Goal: Information Seeking & Learning: Learn about a topic

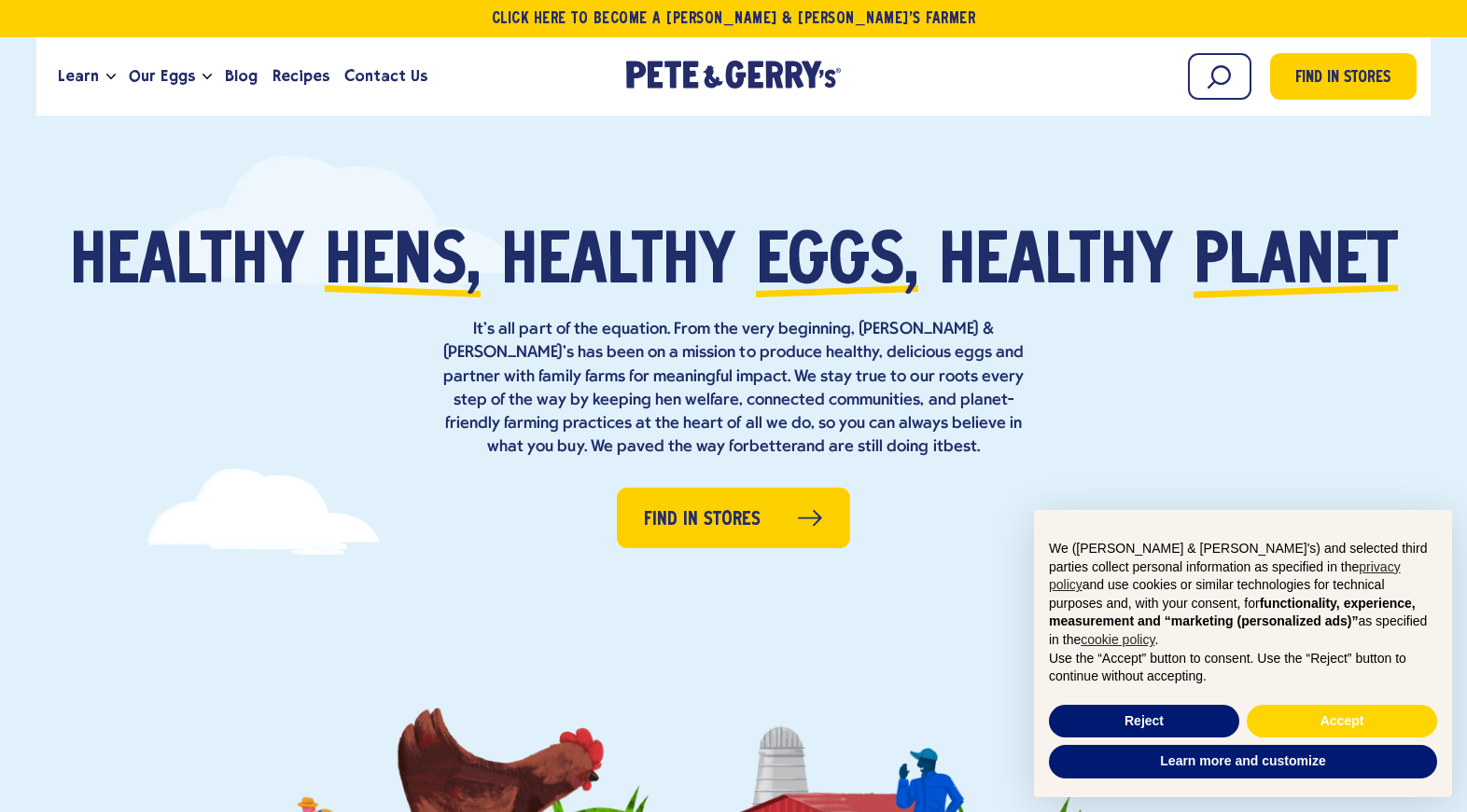
scroll to position [57, 0]
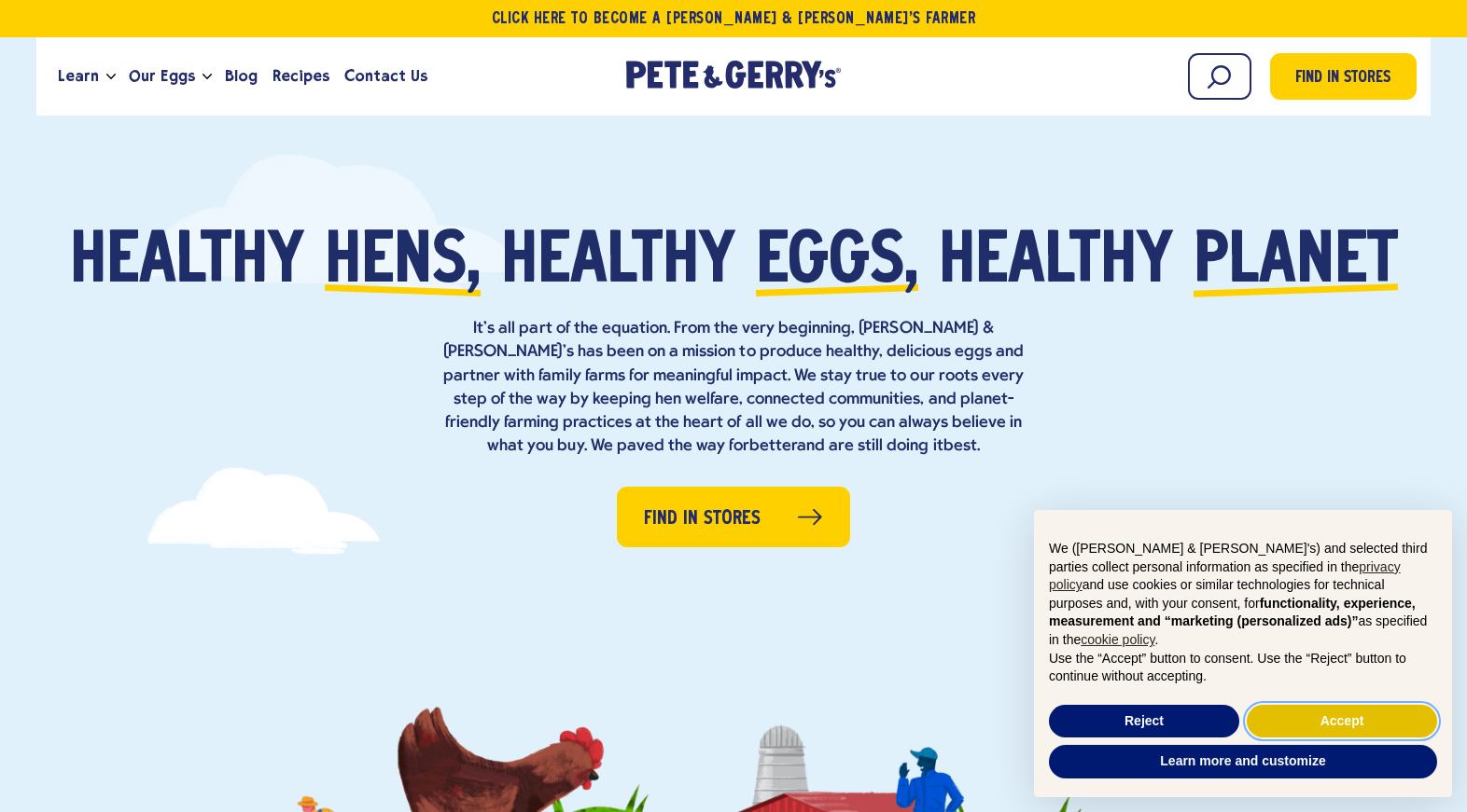
click at [1291, 726] on button "Accept" at bounding box center [1342, 722] width 190 height 34
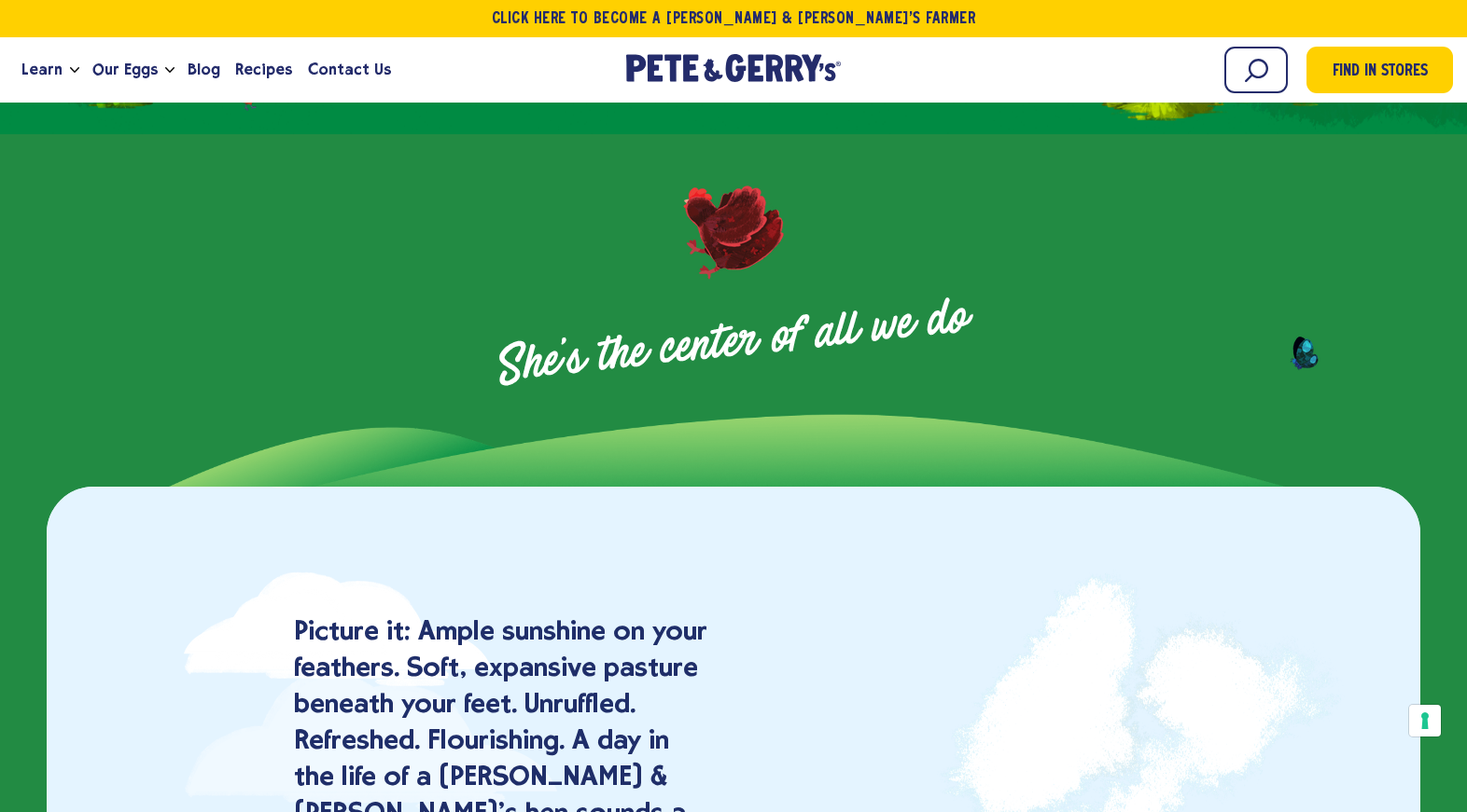
scroll to position [0, 0]
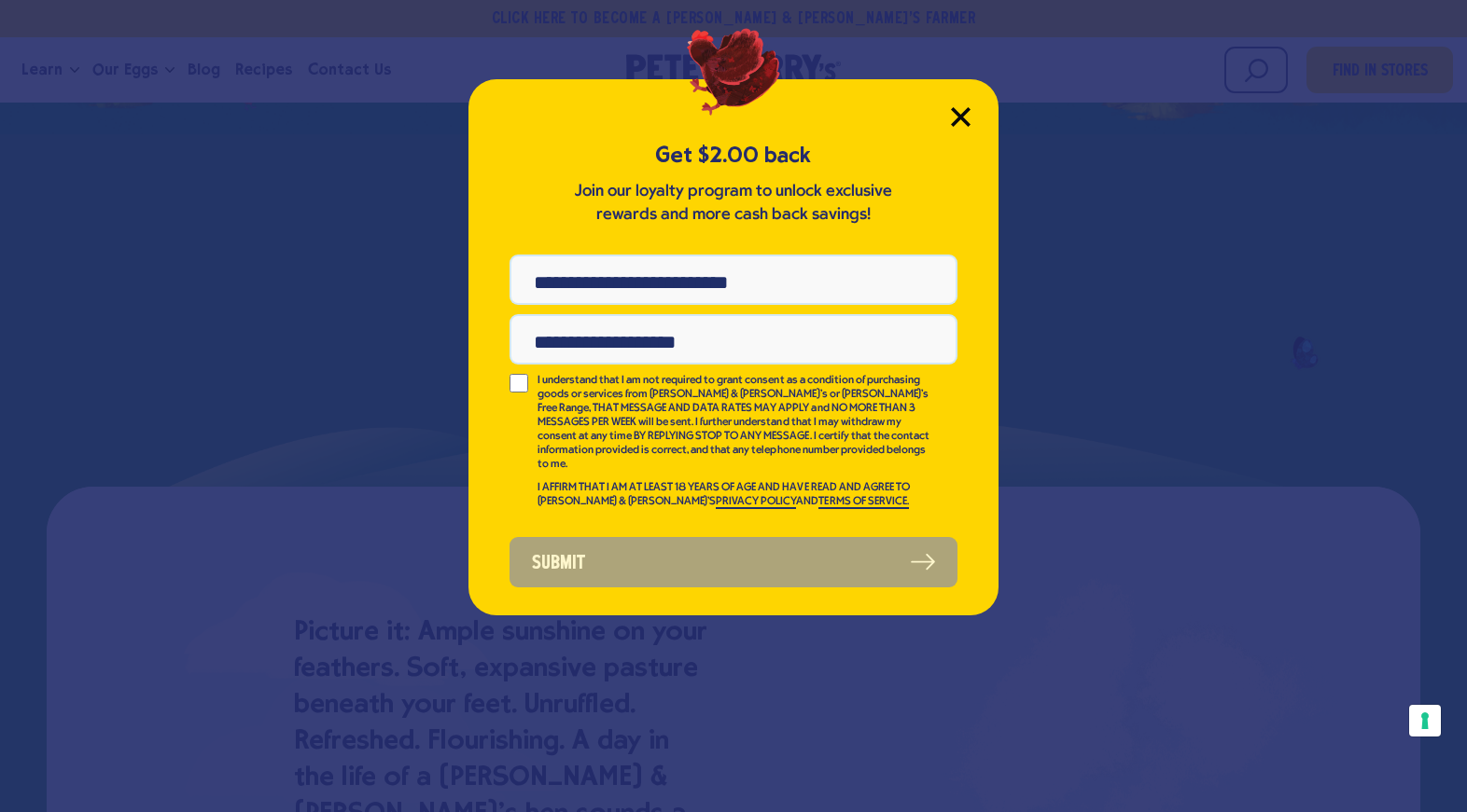
click at [960, 119] on icon "Close Modal" at bounding box center [961, 117] width 20 height 20
click at [962, 109] on icon "Close Modal" at bounding box center [961, 117] width 20 height 20
click at [965, 113] on icon "Close Modal" at bounding box center [959, 116] width 17 height 17
click at [960, 110] on icon "Close Modal" at bounding box center [961, 117] width 20 height 20
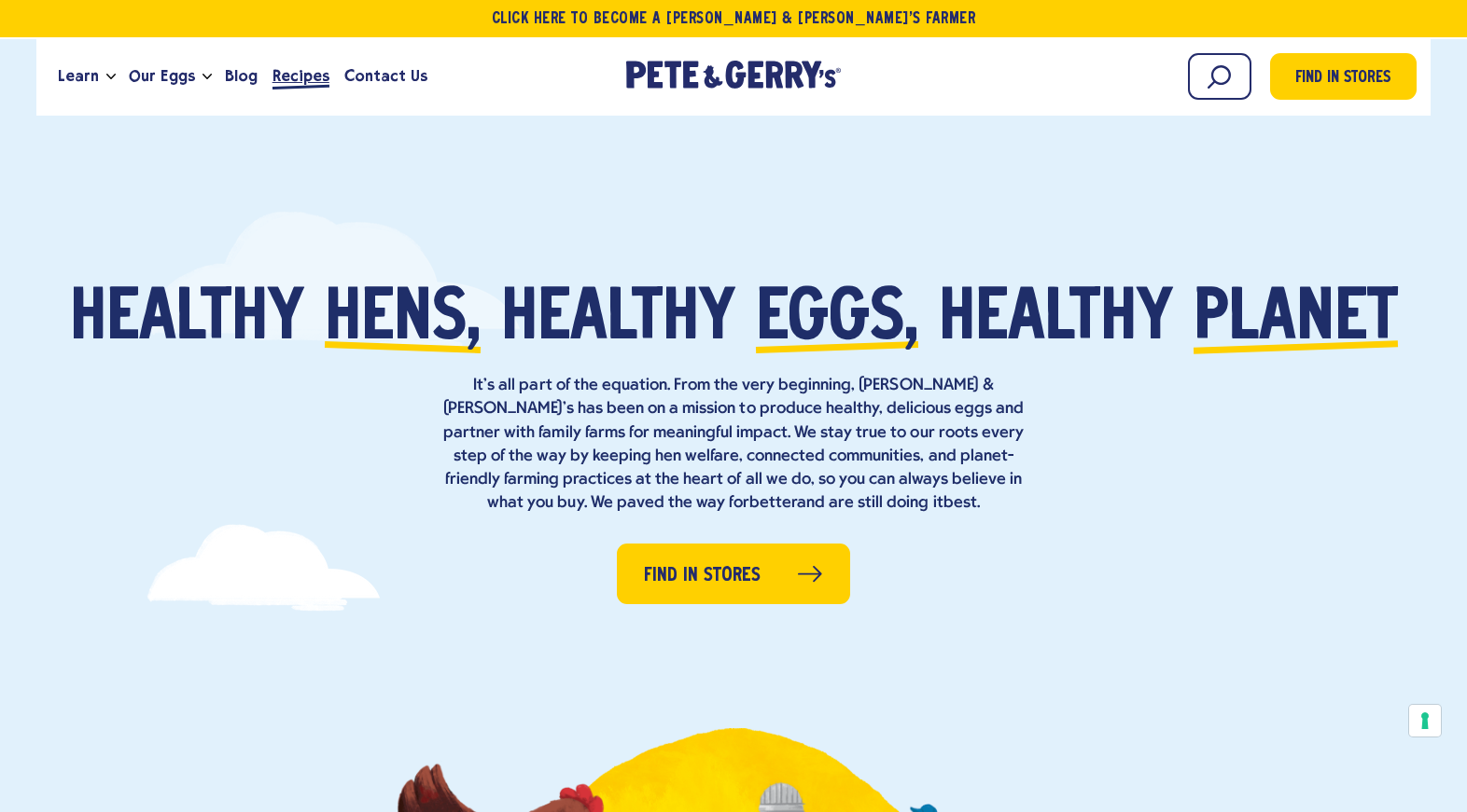
click at [295, 78] on span "Recipes" at bounding box center [301, 76] width 57 height 24
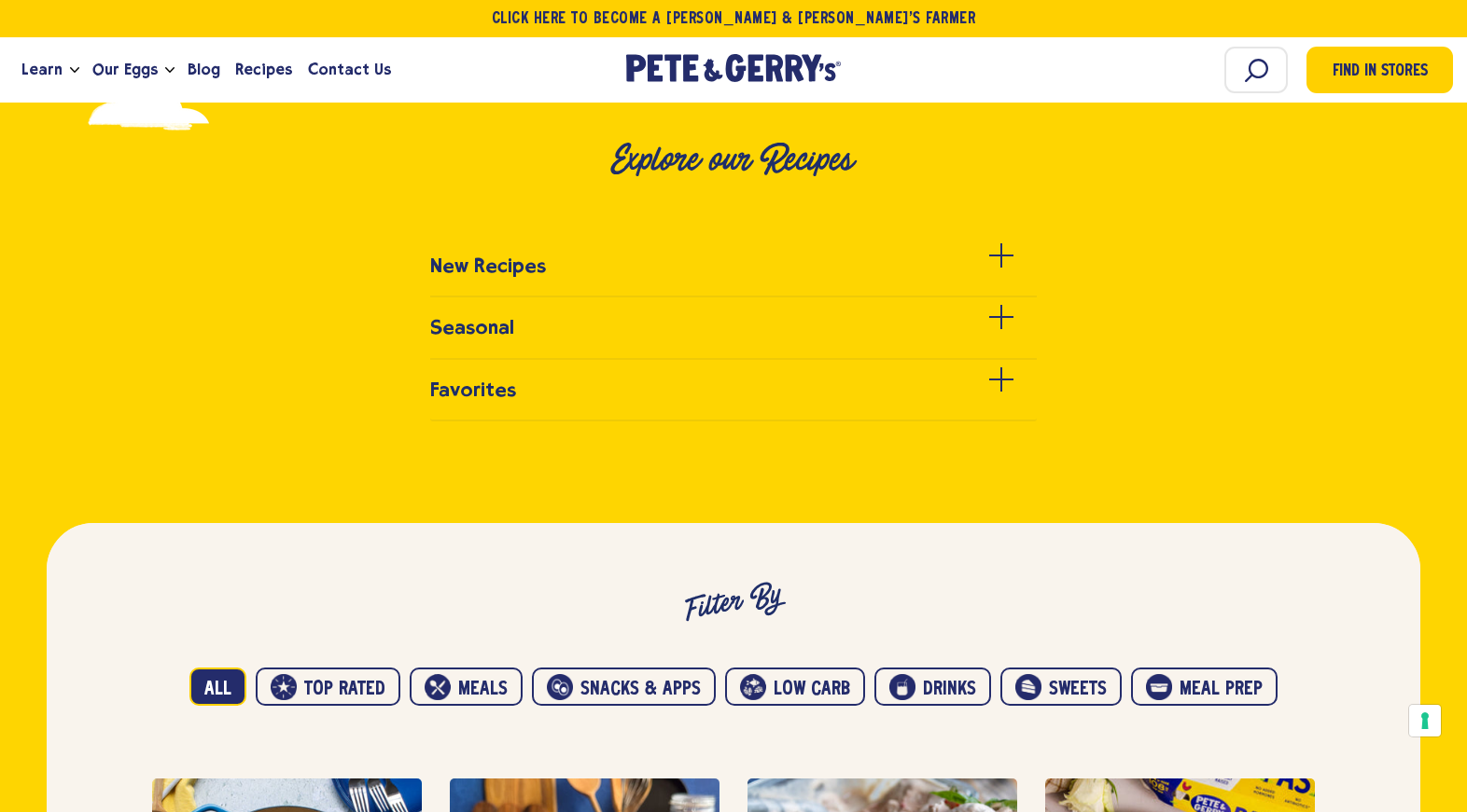
scroll to position [628, 0]
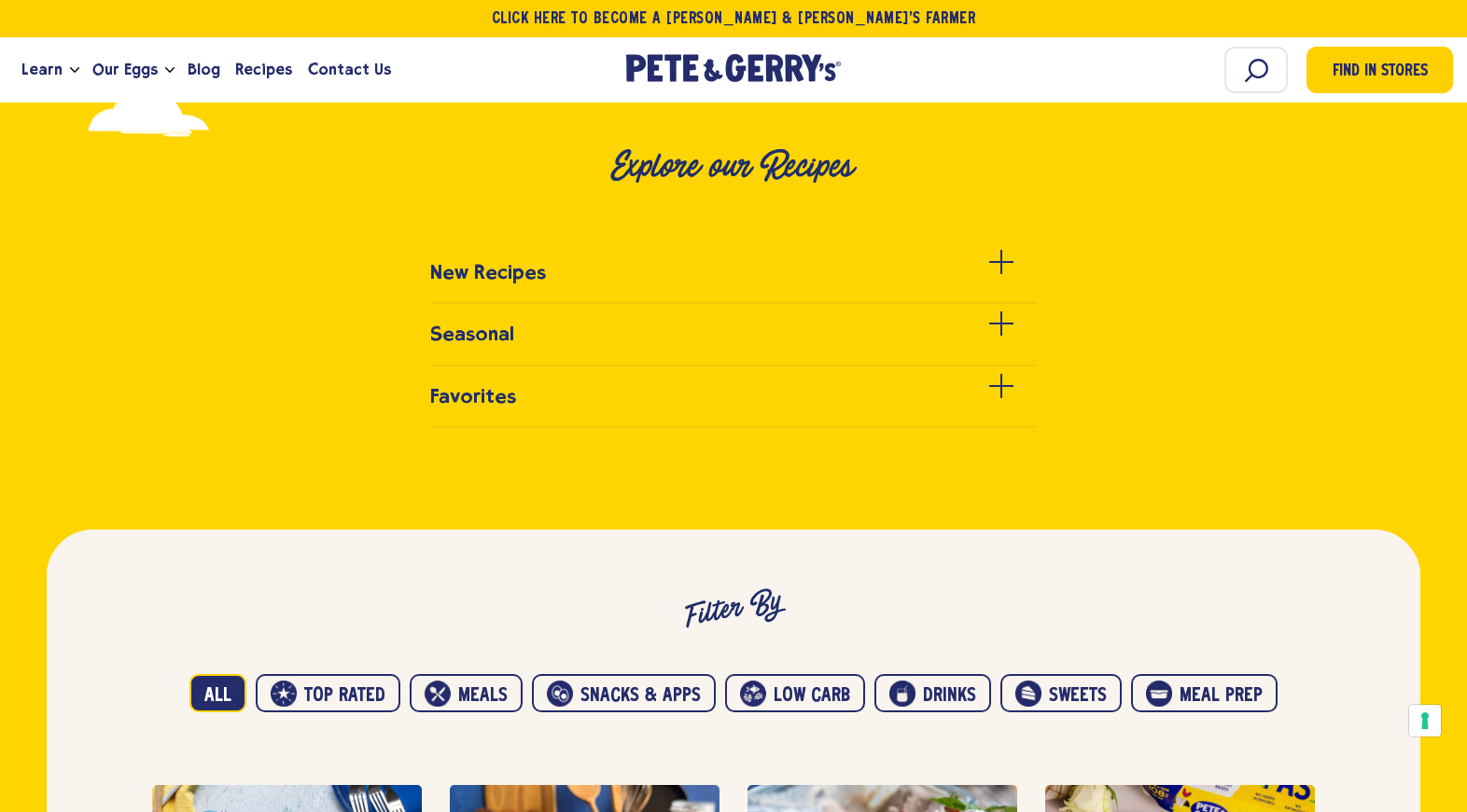
click at [529, 317] on ul "New Recipes" at bounding box center [733, 344] width 1467 height 167
click at [530, 336] on link "Seasonal" at bounding box center [733, 343] width 606 height 43
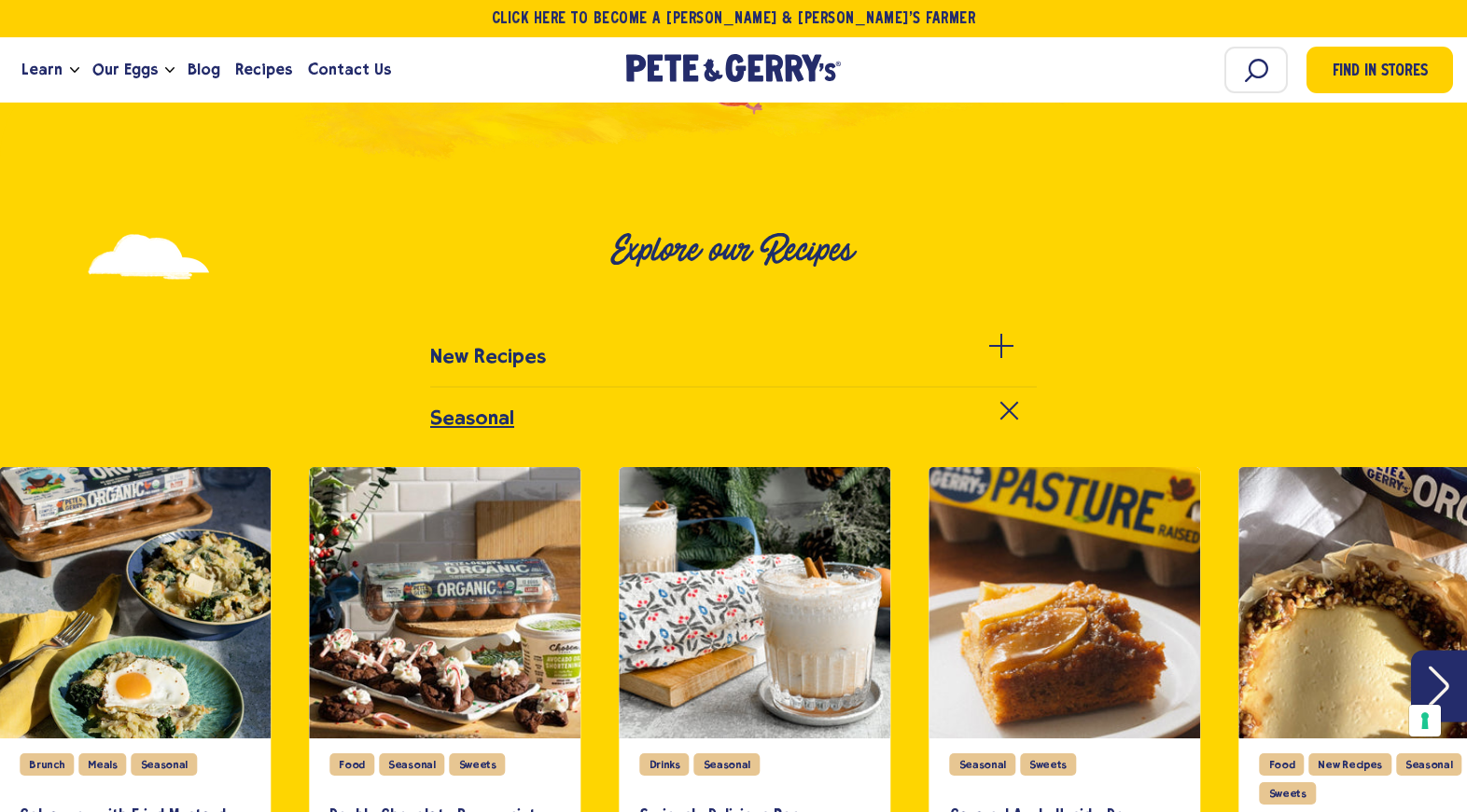
scroll to position [526, 0]
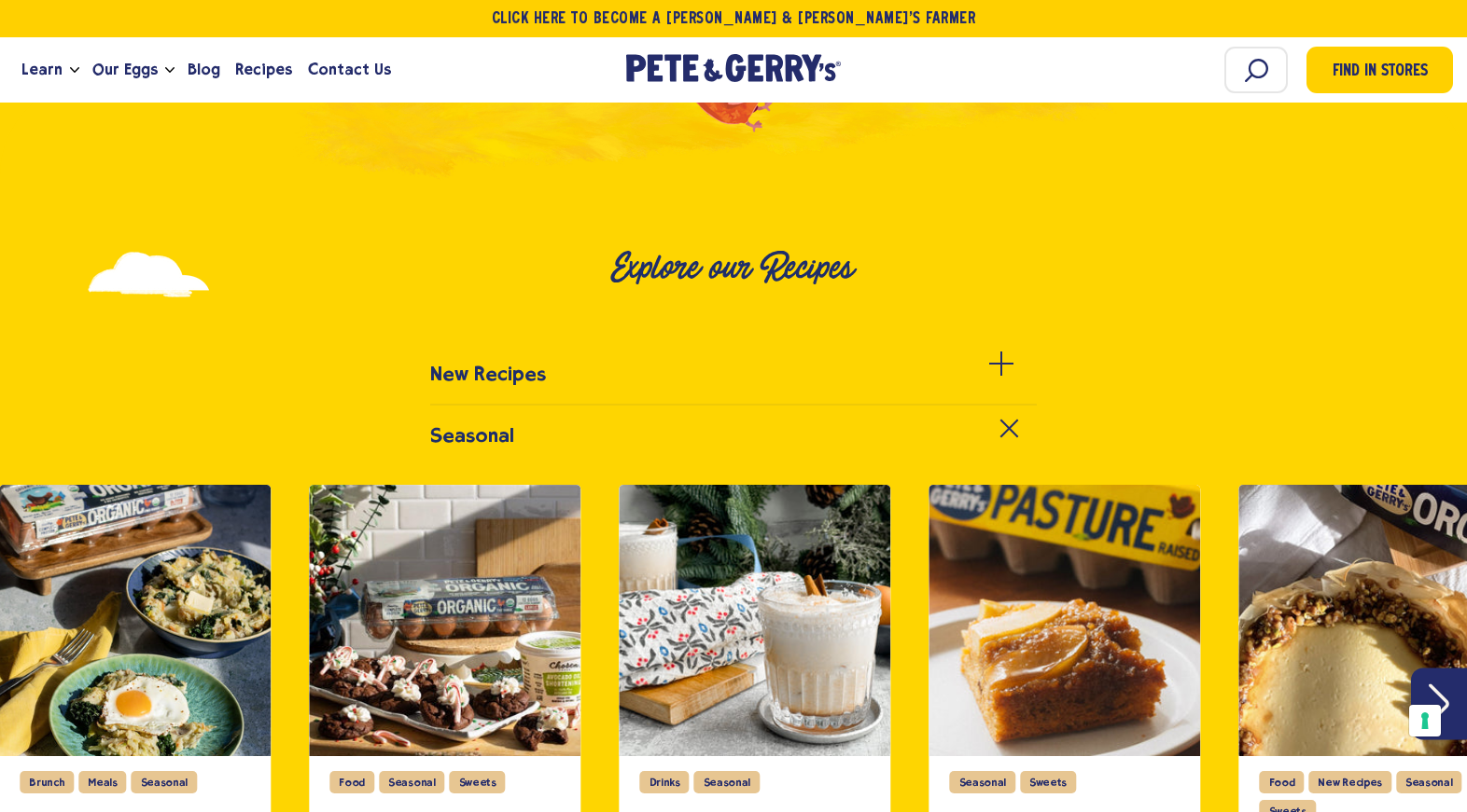
click at [510, 368] on h3 "New Recipes" at bounding box center [488, 374] width 116 height 23
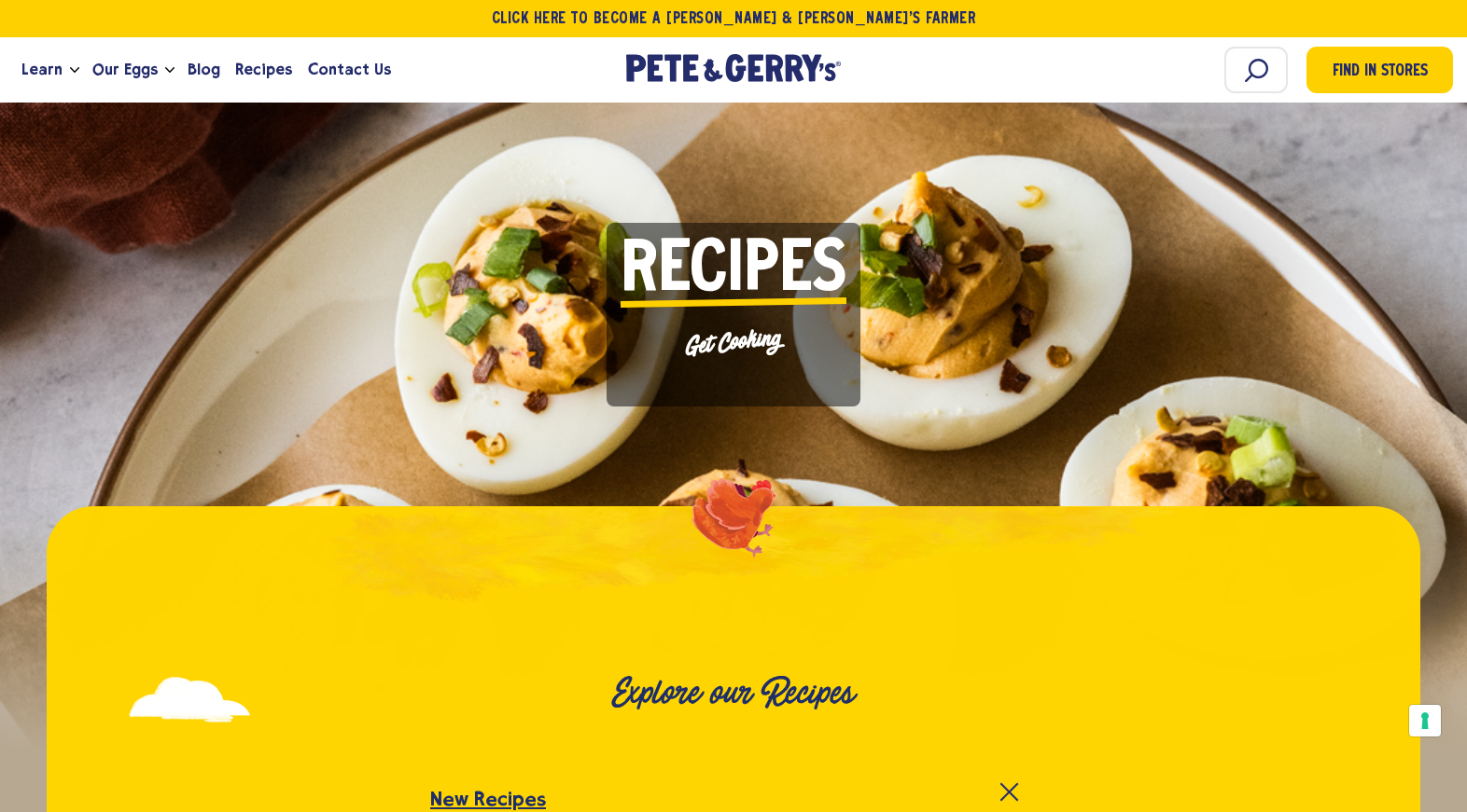
scroll to position [0, 0]
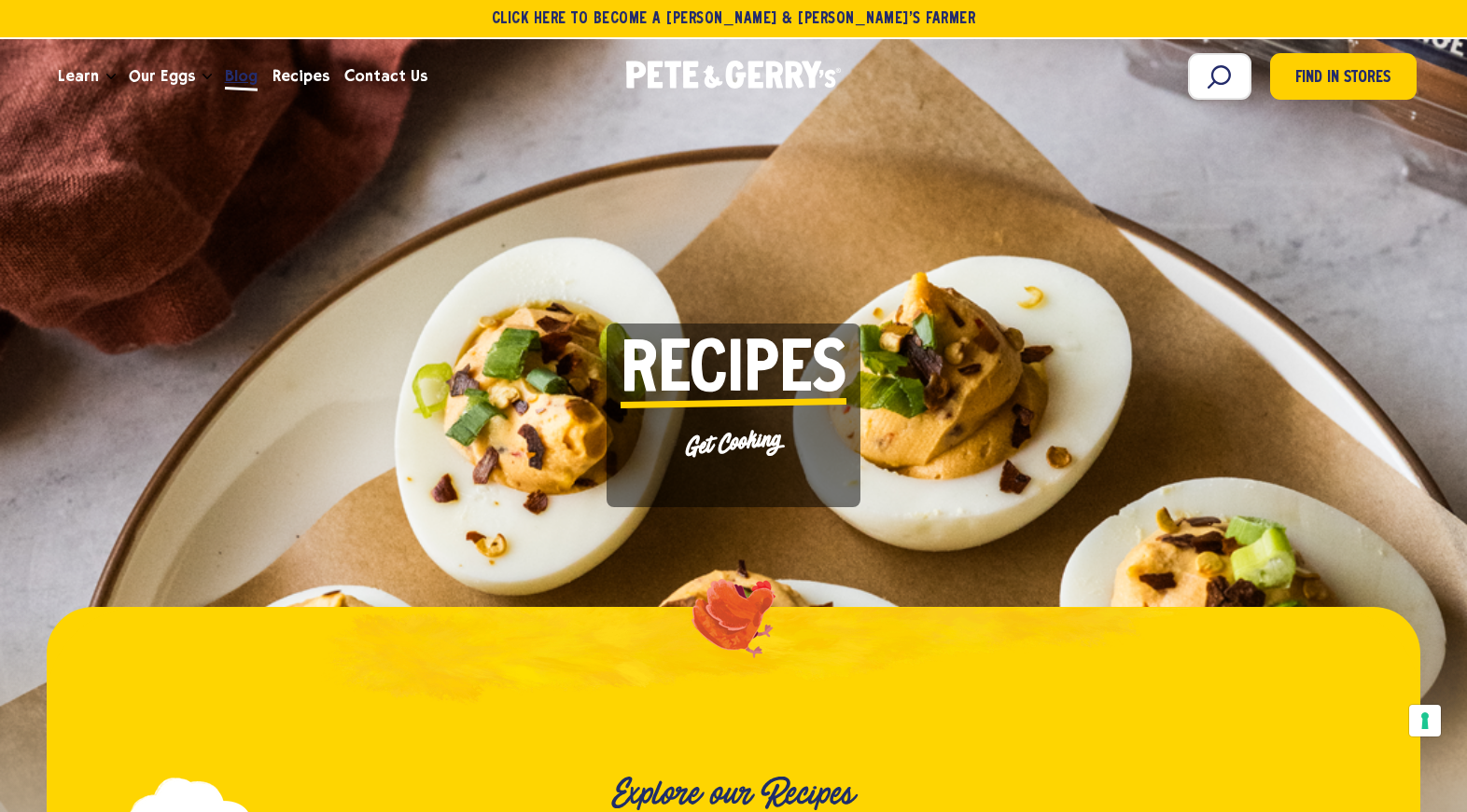
click at [228, 82] on span "Blog" at bounding box center [241, 76] width 33 height 24
click at [232, 80] on span "Blog" at bounding box center [241, 76] width 33 height 24
